Goal: Information Seeking & Learning: Learn about a topic

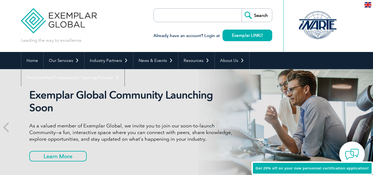
scroll to position [1021, 0]
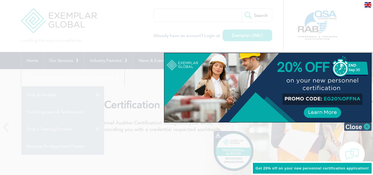
click at [367, 128] on img at bounding box center [358, 126] width 28 height 8
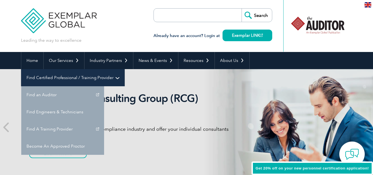
click at [124, 69] on link "Find Certified Professional / Training Provider" at bounding box center [72, 77] width 103 height 17
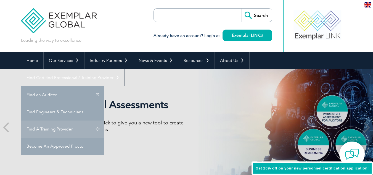
click at [104, 120] on link "Find A Training Provider" at bounding box center [62, 128] width 83 height 17
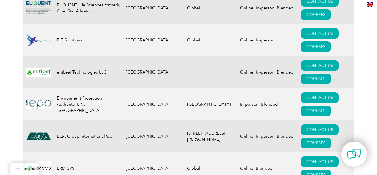
scroll to position [2795, 0]
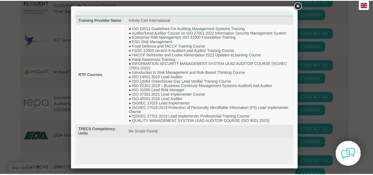
scroll to position [0, 0]
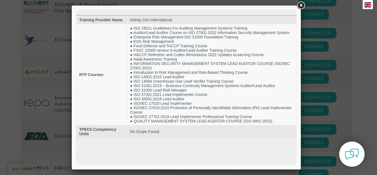
click at [302, 6] on link at bounding box center [301, 6] width 10 height 10
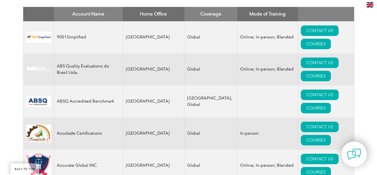
scroll to position [248, 0]
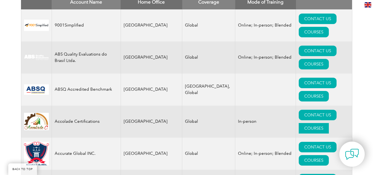
click at [324, 123] on link "COURSES" at bounding box center [314, 128] width 30 height 10
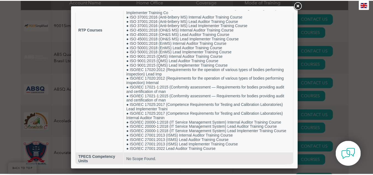
scroll to position [123, 0]
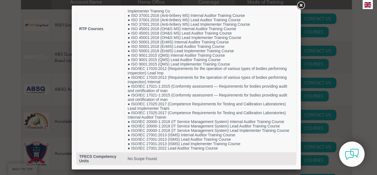
click at [302, 5] on link at bounding box center [301, 6] width 10 height 10
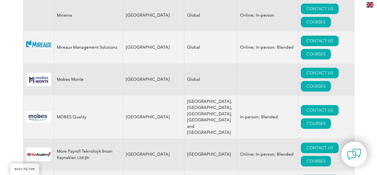
scroll to position [5507, 0]
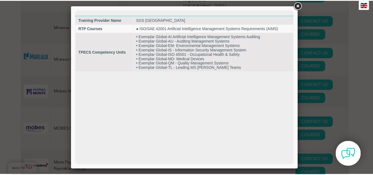
scroll to position [0, 0]
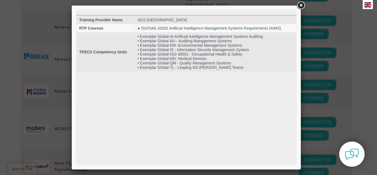
click at [300, 4] on link at bounding box center [301, 6] width 10 height 10
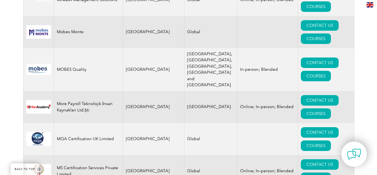
scroll to position [5579, 0]
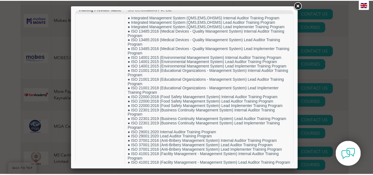
scroll to position [0, 0]
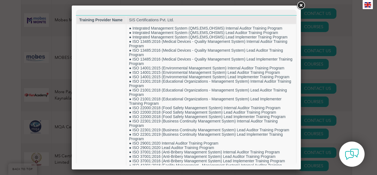
click at [299, 4] on link at bounding box center [301, 6] width 10 height 10
